Goal: Information Seeking & Learning: Learn about a topic

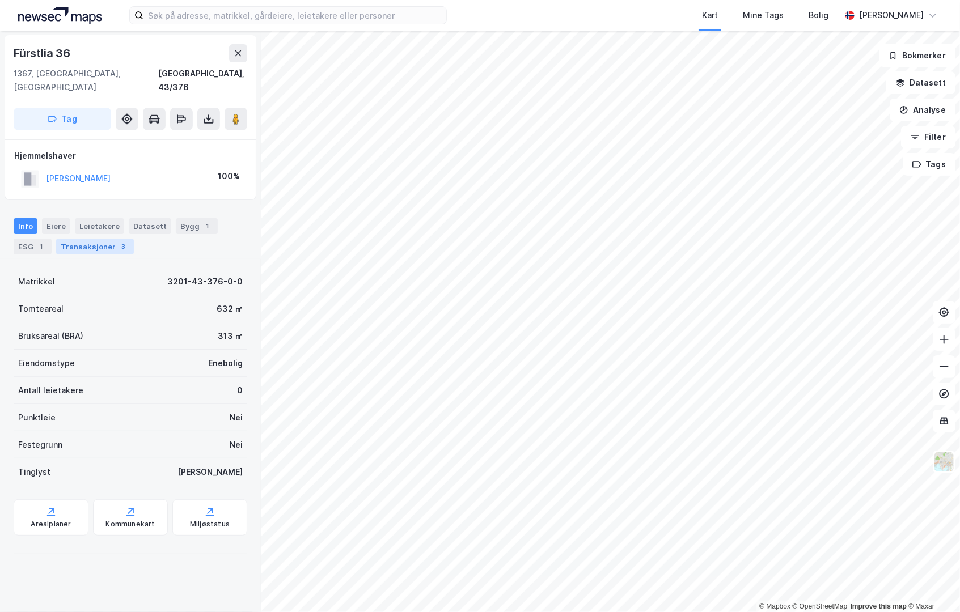
click at [101, 239] on div "Transaksjoner 3" at bounding box center [95, 247] width 78 height 16
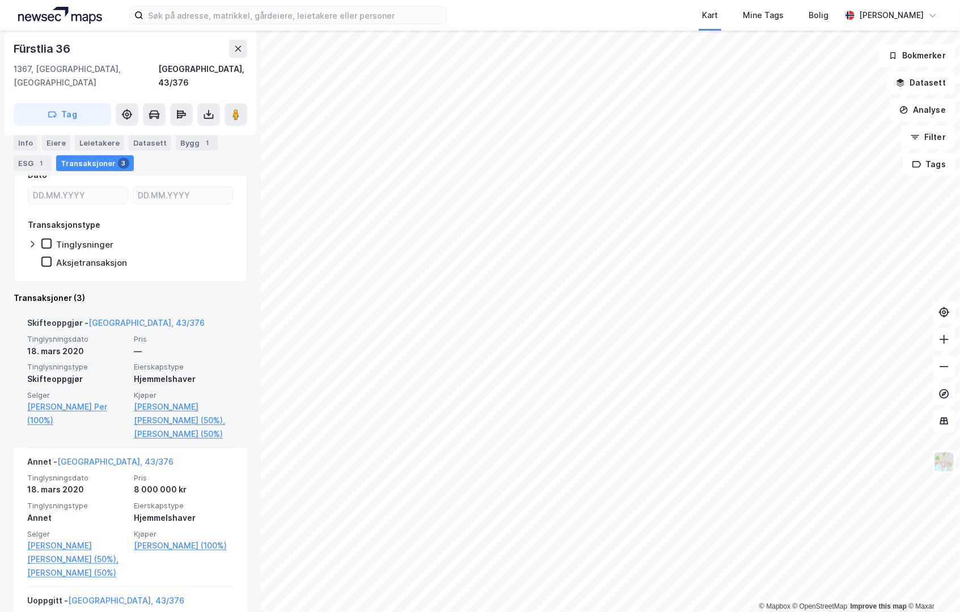
scroll to position [283, 0]
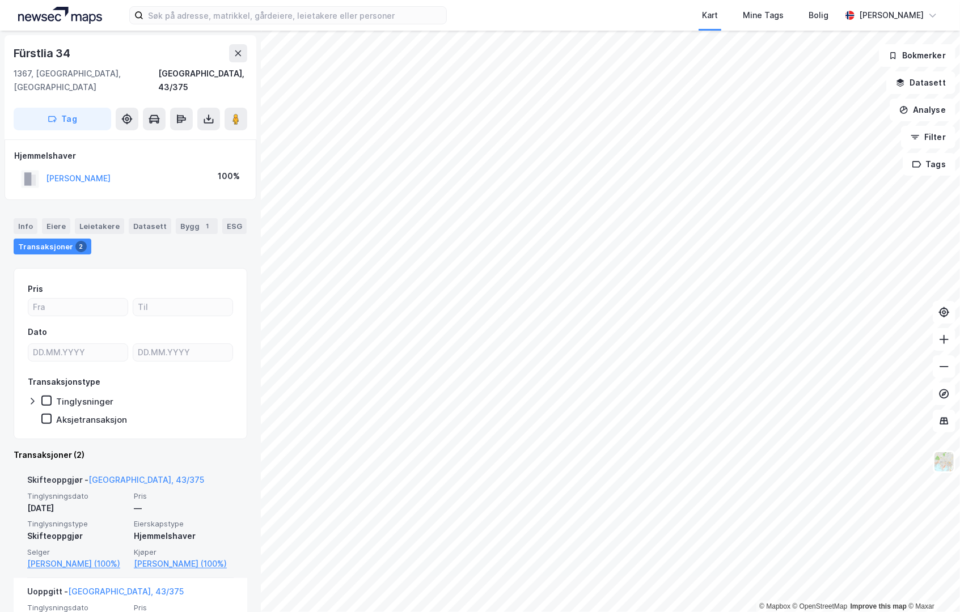
scroll to position [103, 0]
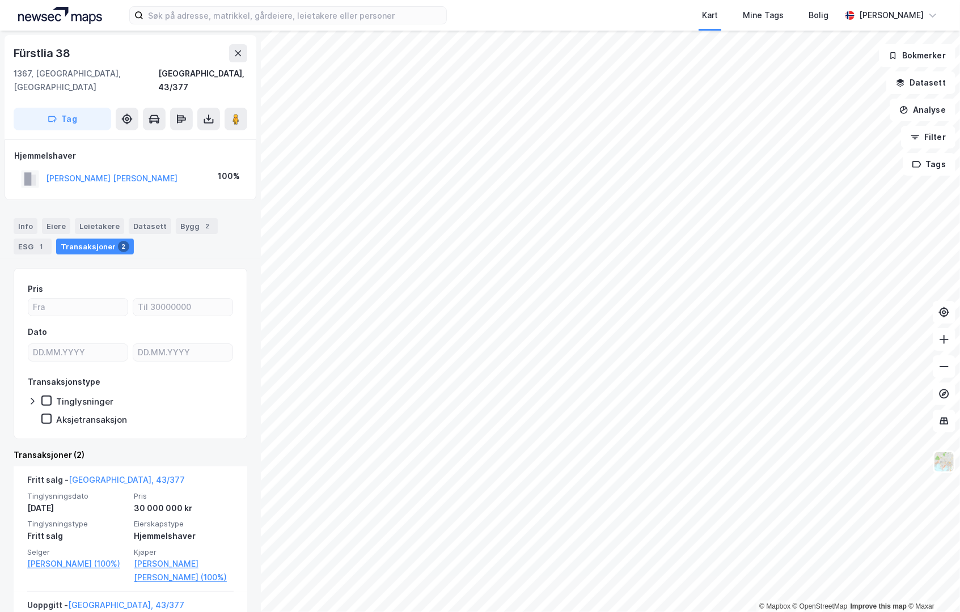
scroll to position [103, 0]
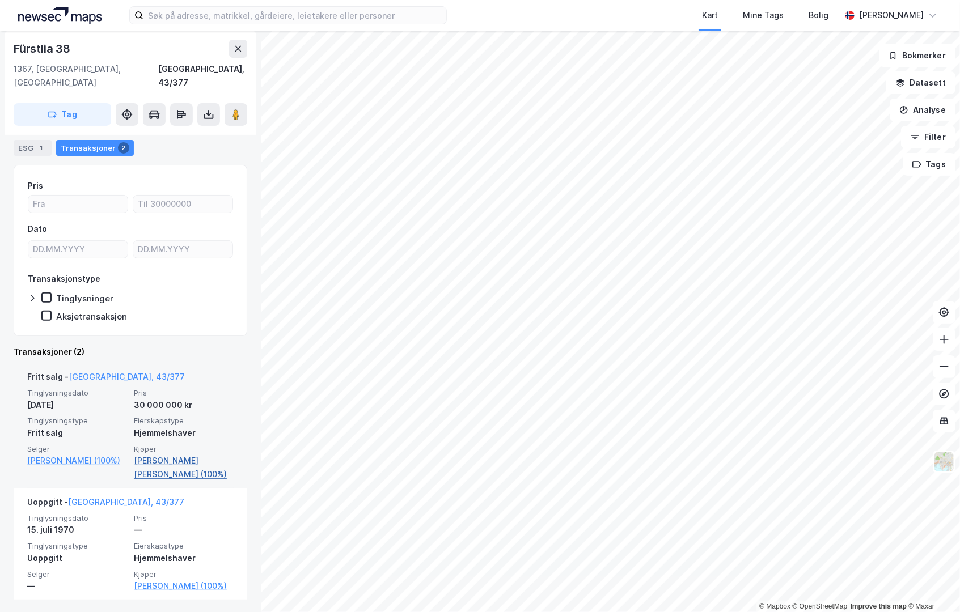
click at [152, 454] on link "[PERSON_NAME] [PERSON_NAME] (100%)" at bounding box center [184, 467] width 100 height 27
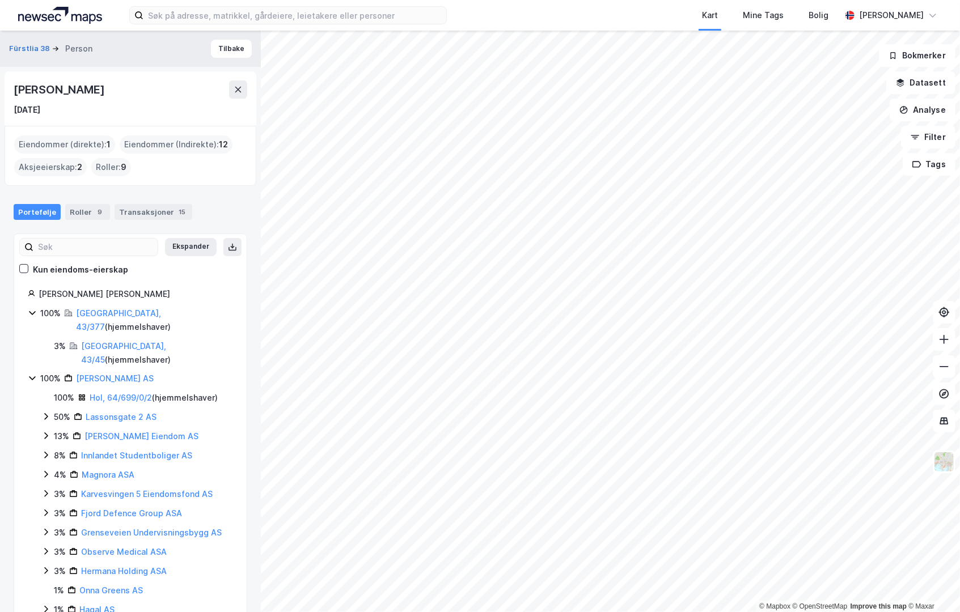
scroll to position [43, 0]
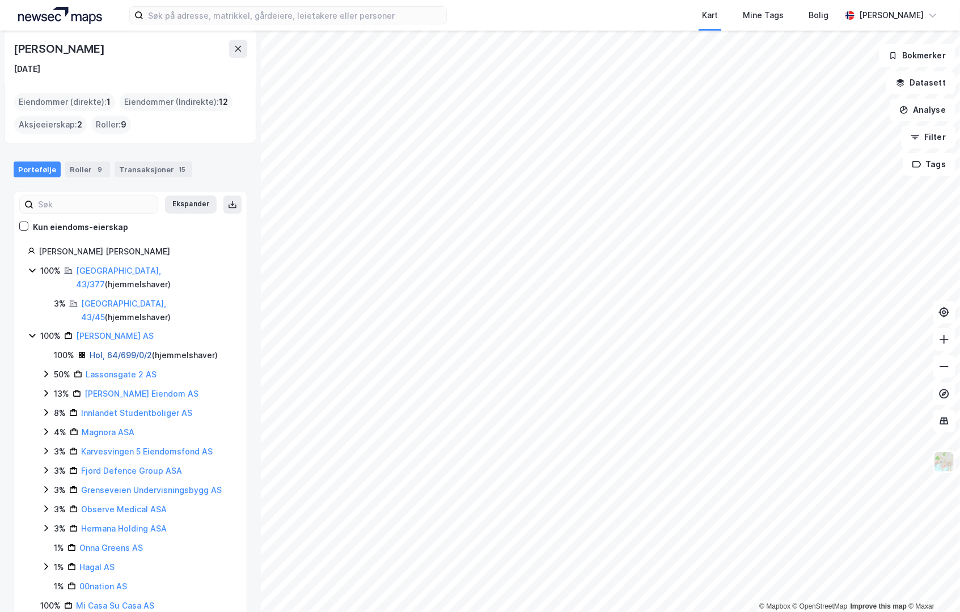
click at [128, 350] on link "Hol, 64/699/0/2" at bounding box center [121, 355] width 62 height 10
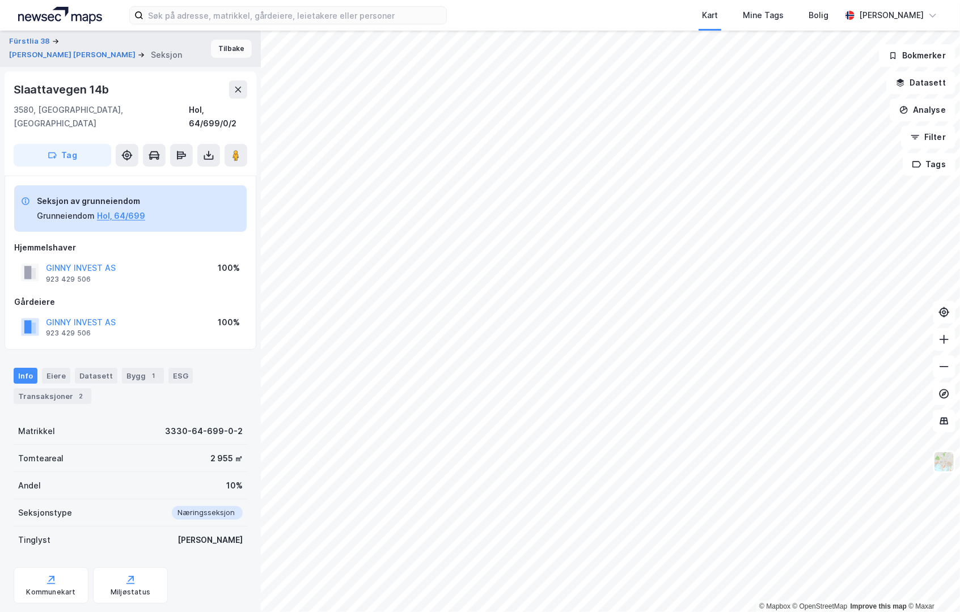
click at [217, 49] on button "Tilbake" at bounding box center [231, 49] width 41 height 18
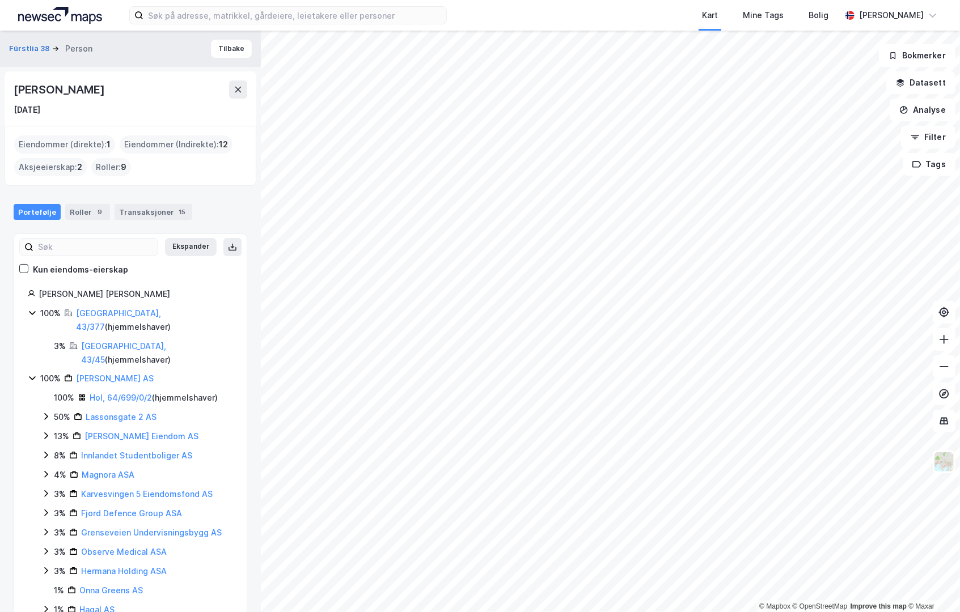
scroll to position [43, 0]
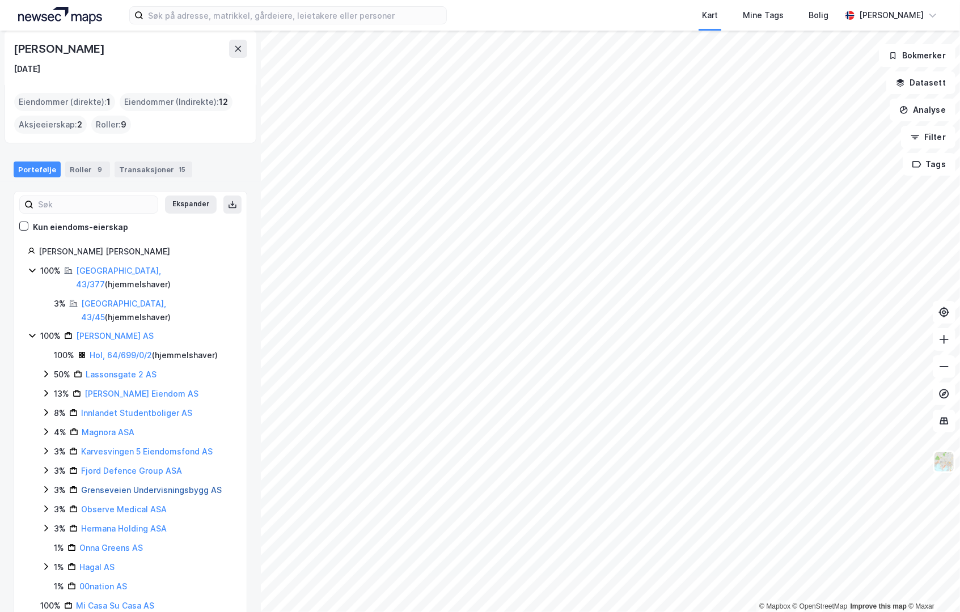
click at [120, 485] on link "Grenseveien Undervisningsbygg AS" at bounding box center [151, 490] width 141 height 10
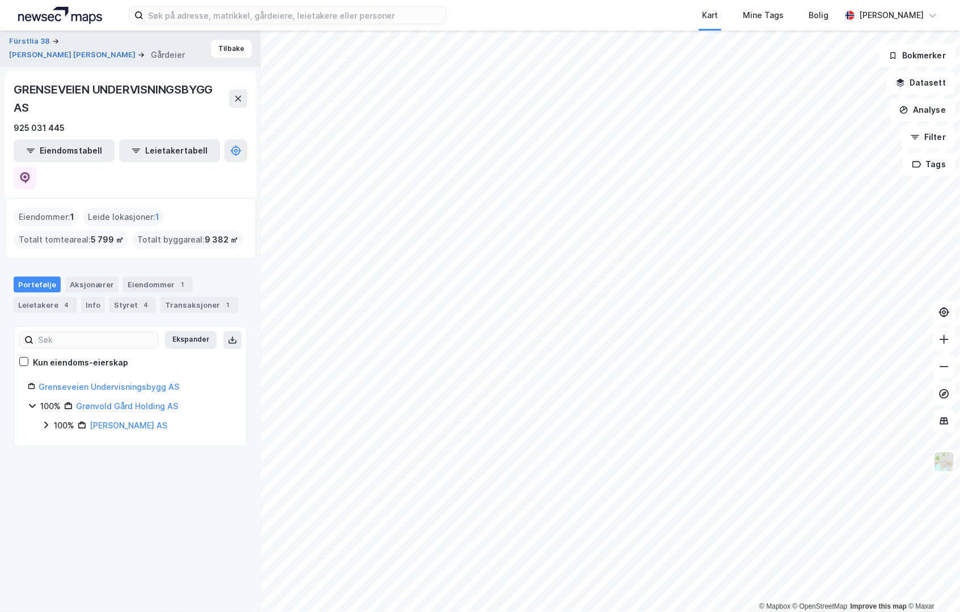
click at [187, 477] on div "Fürstlia 38 [PERSON_NAME] [PERSON_NAME] Gårdeier Tilbake GRENSEVEIEN UNDERVISNI…" at bounding box center [130, 322] width 261 height 582
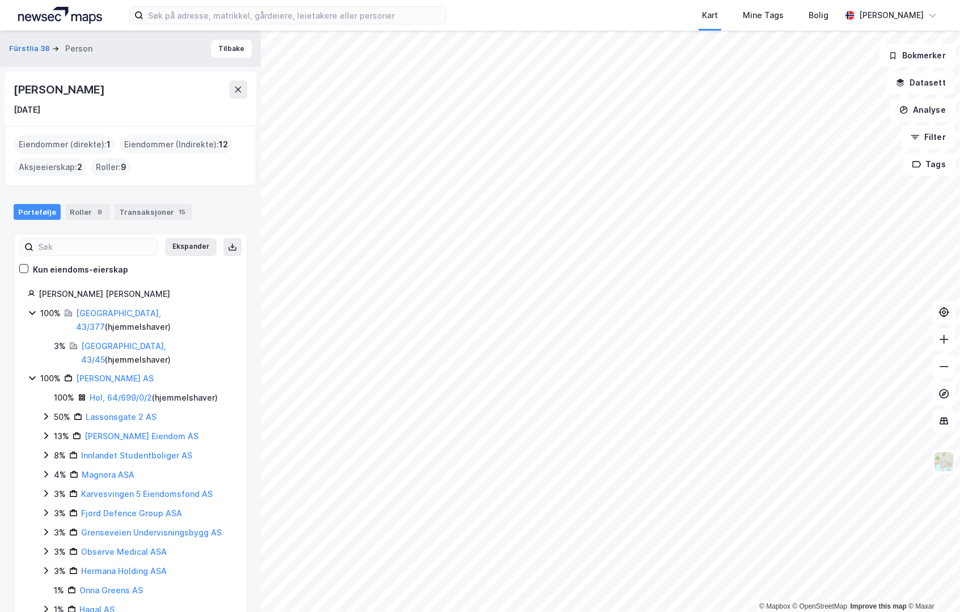
scroll to position [43, 0]
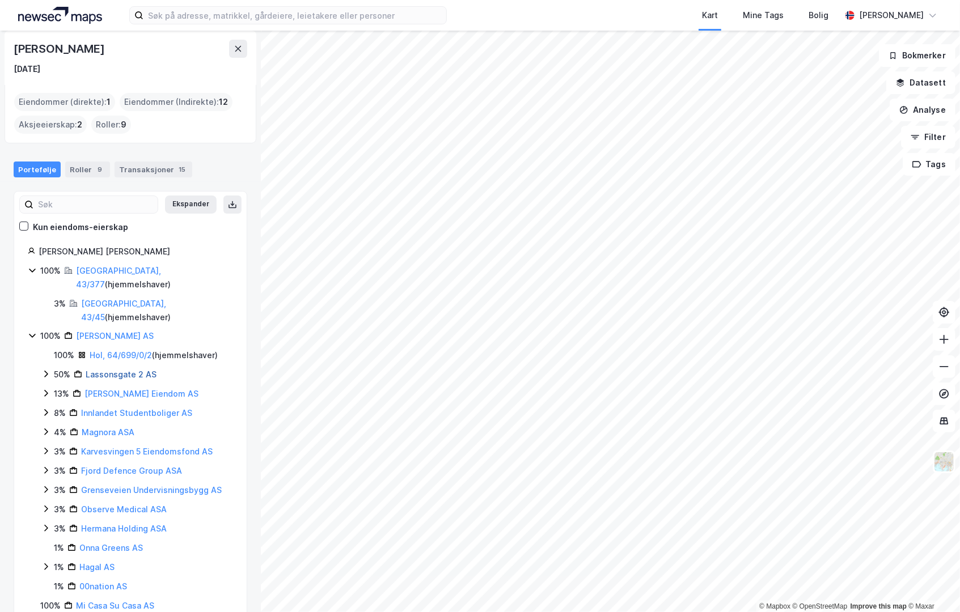
click at [112, 370] on link "Lassonsgate 2 AS" at bounding box center [121, 375] width 71 height 10
